Goal: Check status: Check status

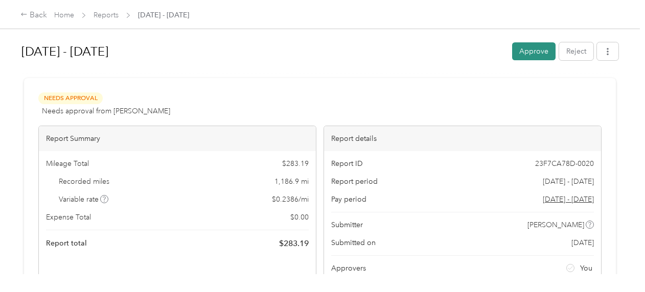
click at [526, 46] on button "Approve" at bounding box center [533, 51] width 43 height 18
